Goal: Use online tool/utility: Use online tool/utility

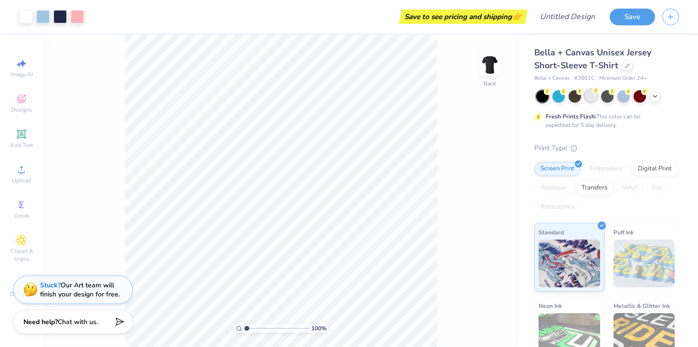
click at [595, 96] on div at bounding box center [591, 95] width 12 height 12
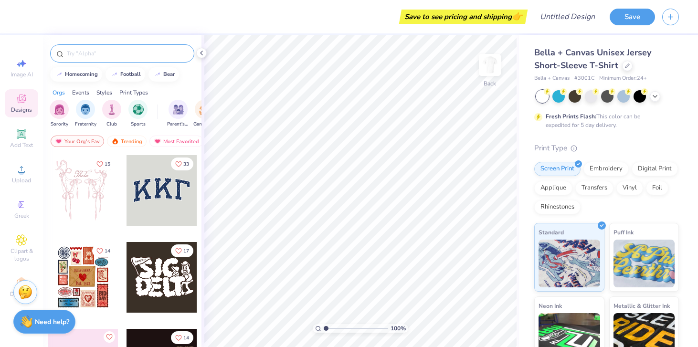
click at [113, 52] on input "text" at bounding box center [127, 54] width 122 height 10
type input "flowers"
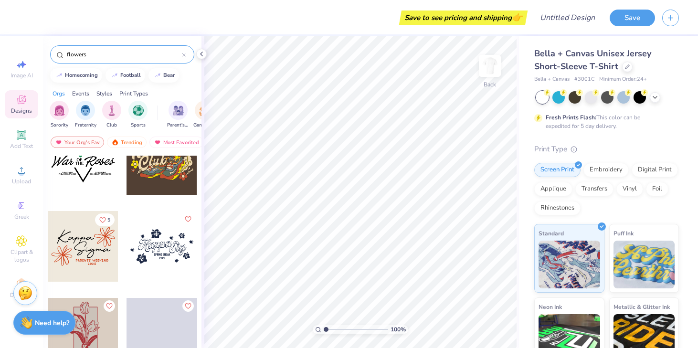
scroll to position [2585, 0]
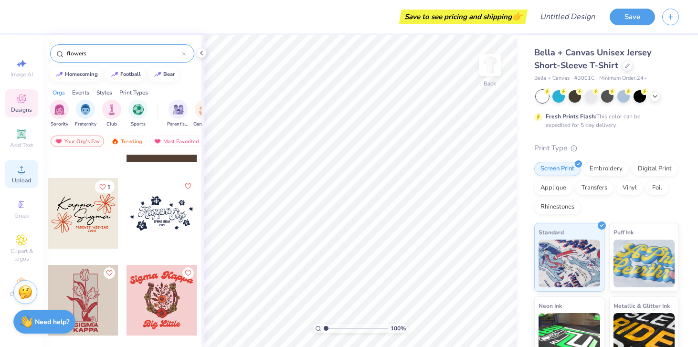
click at [21, 178] on span "Upload" at bounding box center [21, 181] width 19 height 8
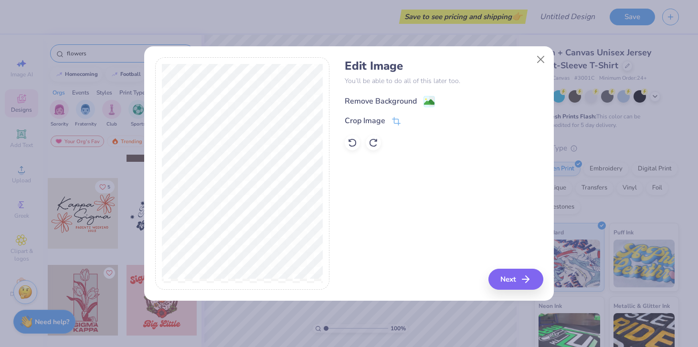
click at [397, 98] on div "Remove Background" at bounding box center [381, 101] width 72 height 11
click at [540, 62] on button "Close" at bounding box center [541, 60] width 18 height 18
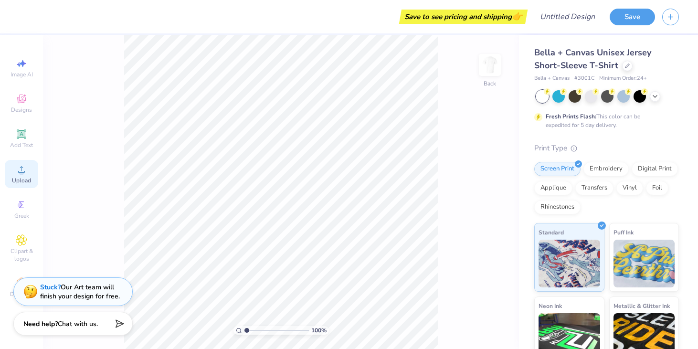
click at [20, 175] on div "Upload" at bounding box center [21, 174] width 33 height 28
click at [18, 174] on icon at bounding box center [21, 169] width 11 height 11
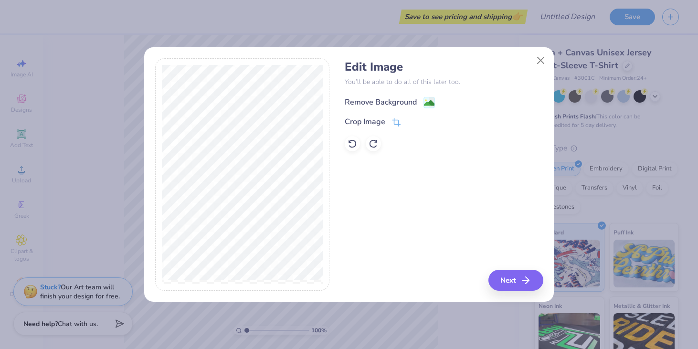
click at [366, 103] on div "Remove Background" at bounding box center [381, 101] width 72 height 11
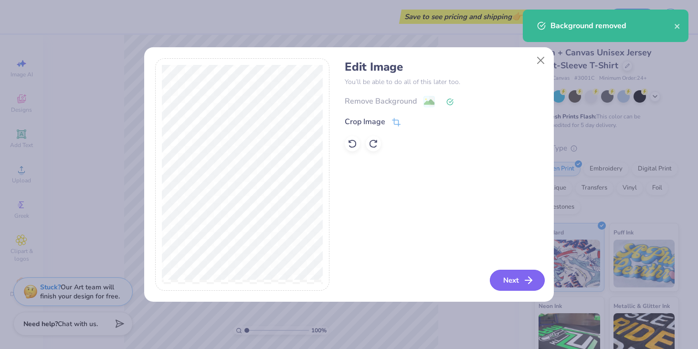
click at [511, 280] on button "Next" at bounding box center [517, 280] width 55 height 21
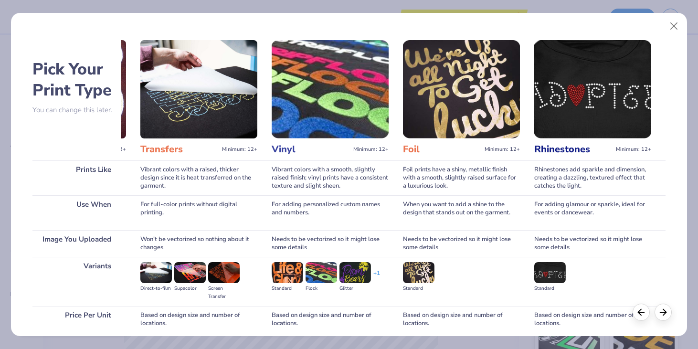
scroll to position [0, 0]
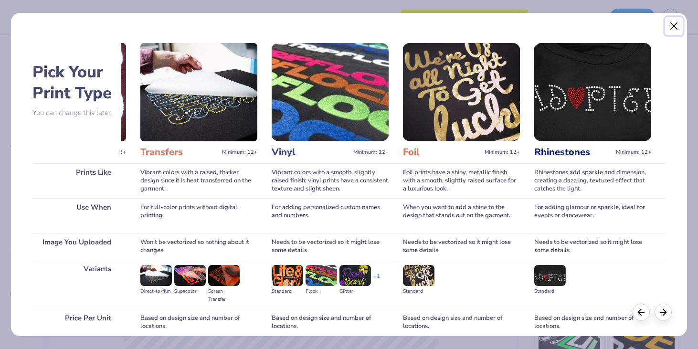
click at [675, 26] on button "Close" at bounding box center [674, 26] width 18 height 18
